Goal: Book appointment/travel/reservation

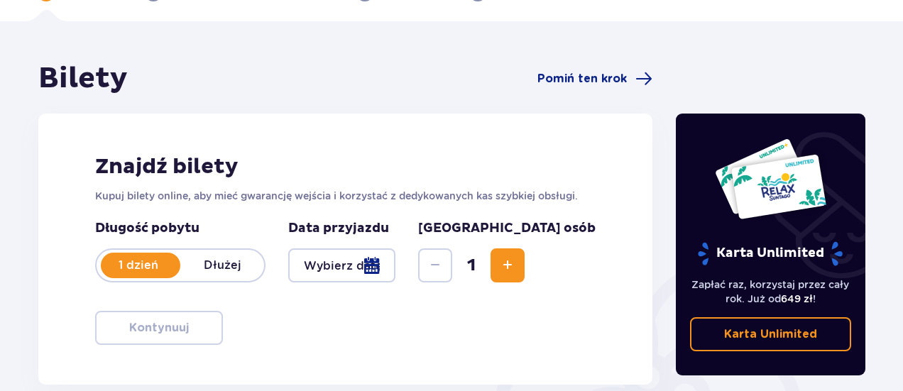
scroll to position [142, 0]
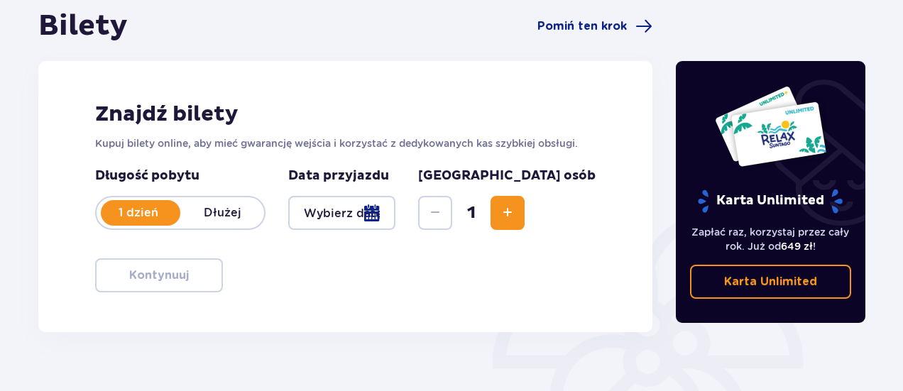
click at [395, 214] on div at bounding box center [341, 213] width 107 height 34
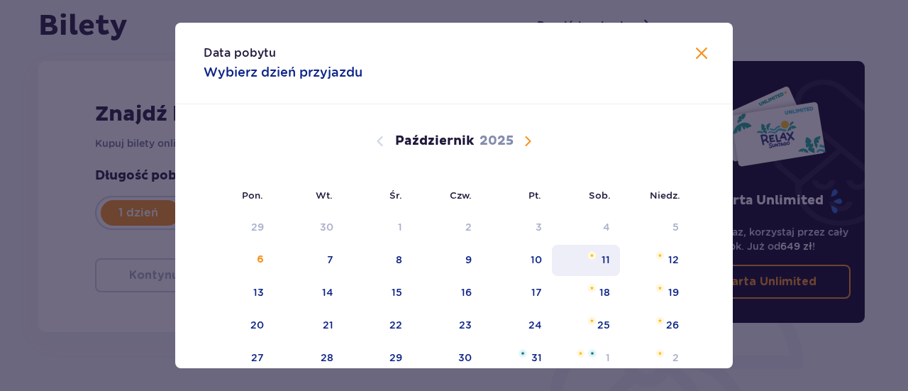
click at [593, 267] on div "11" at bounding box center [586, 260] width 69 height 31
type input "[DATE]"
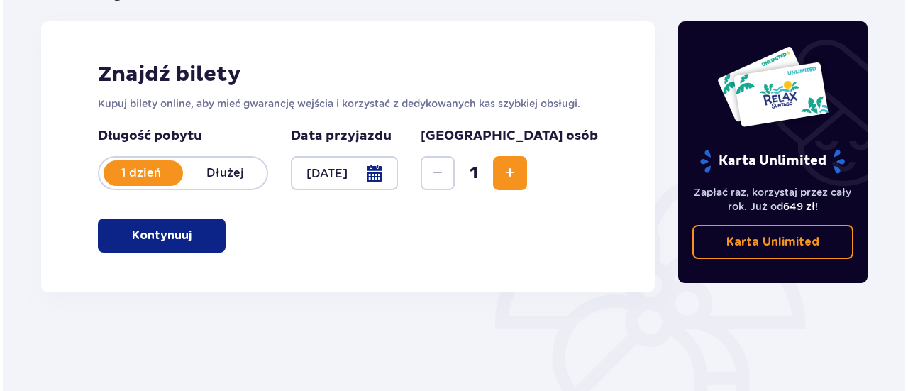
scroll to position [213, 0]
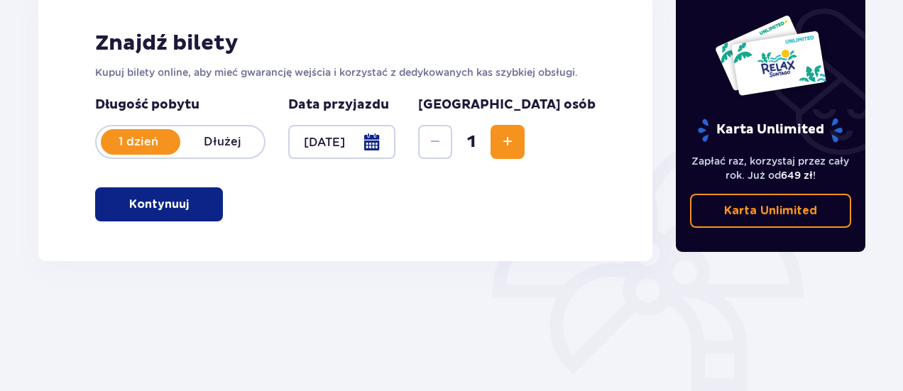
click at [349, 144] on div at bounding box center [341, 142] width 107 height 34
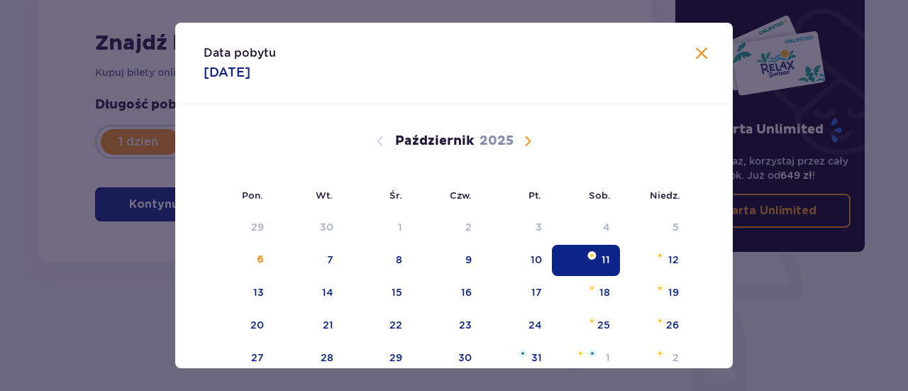
scroll to position [71, 0]
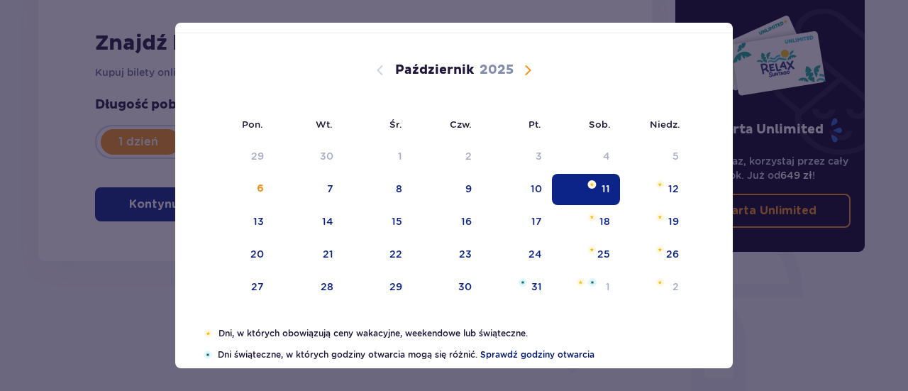
click at [530, 353] on span "Sprawdź godziny otwarcia" at bounding box center [537, 354] width 114 height 13
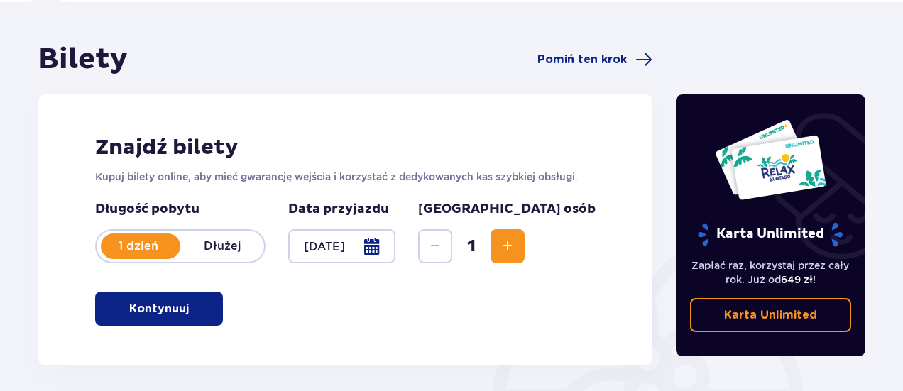
scroll to position [0, 0]
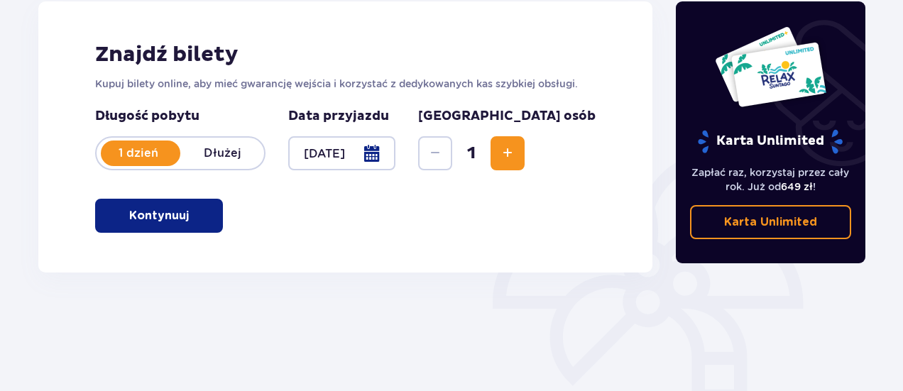
scroll to position [213, 0]
